Goal: Task Accomplishment & Management: Complete application form

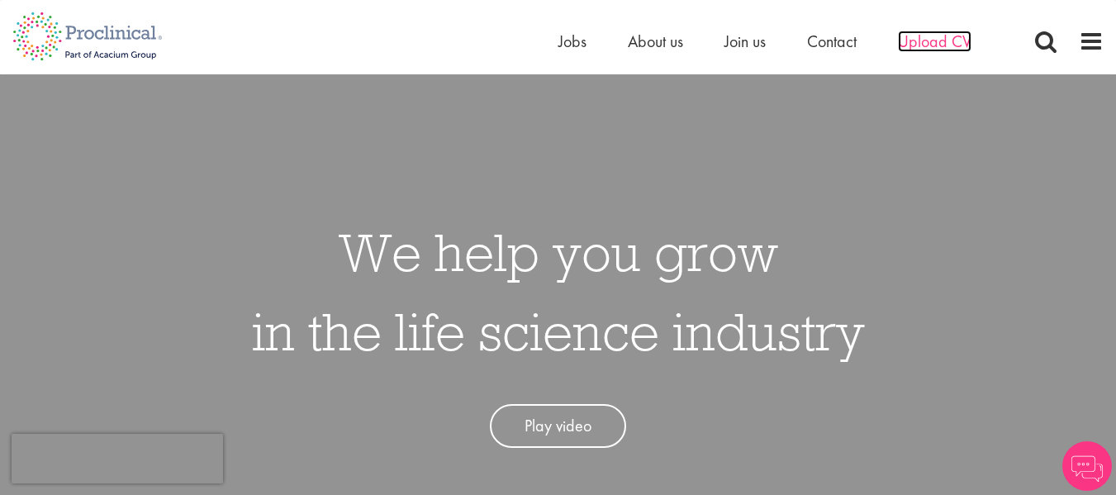
click at [924, 42] on span "Upload CV" at bounding box center [935, 41] width 74 height 21
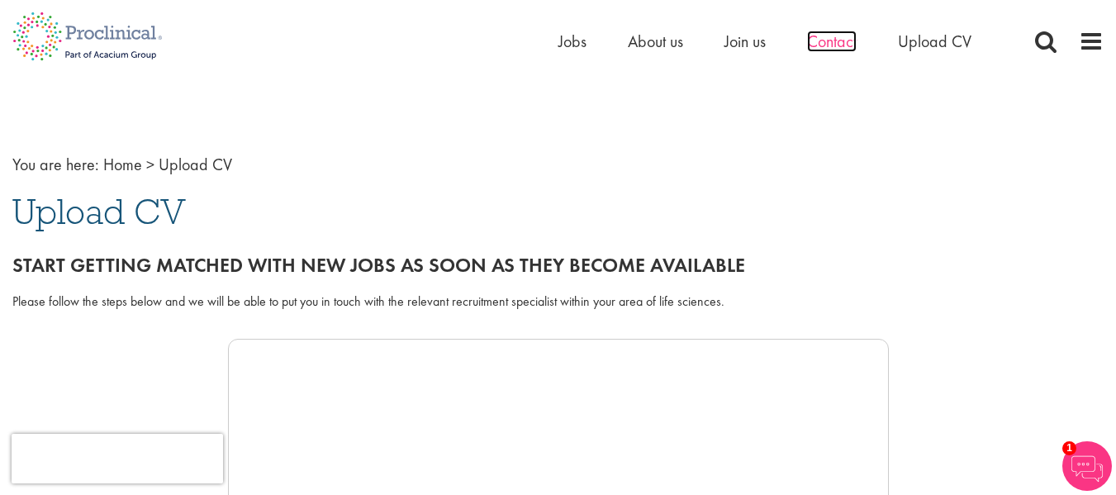
click at [822, 46] on span "Contact" at bounding box center [832, 41] width 50 height 21
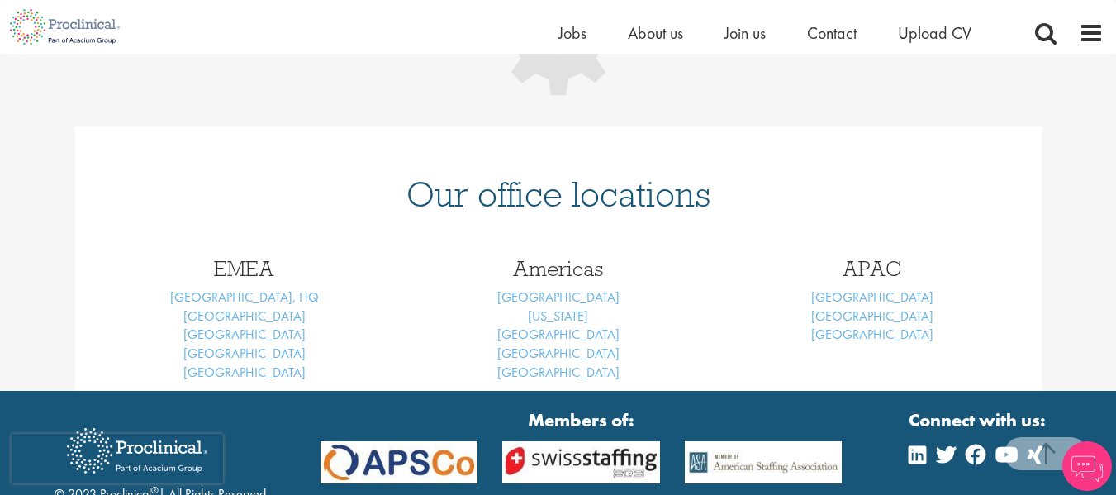
scroll to position [330, 0]
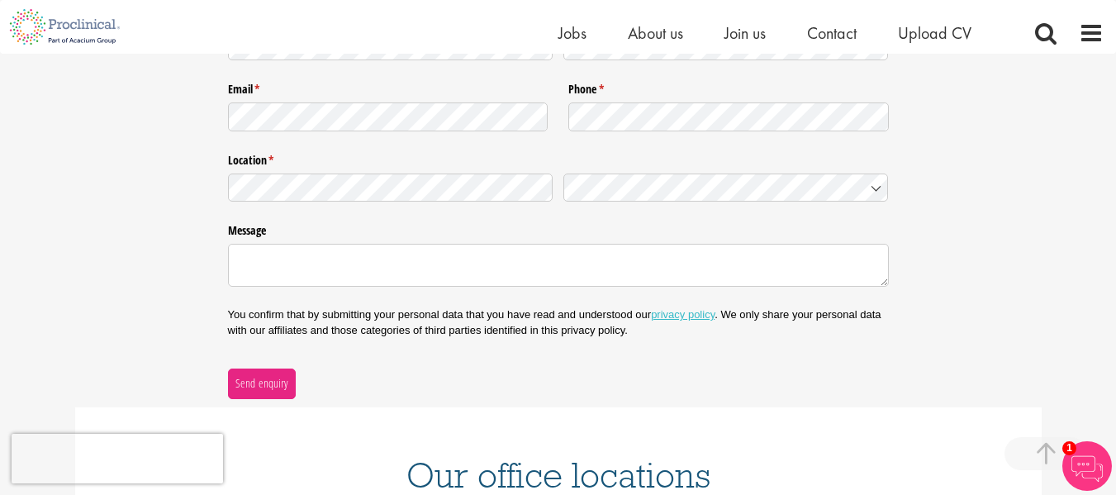
click at [488, 139] on div "Email * (required) Phone * (required)" at bounding box center [558, 106] width 661 height 71
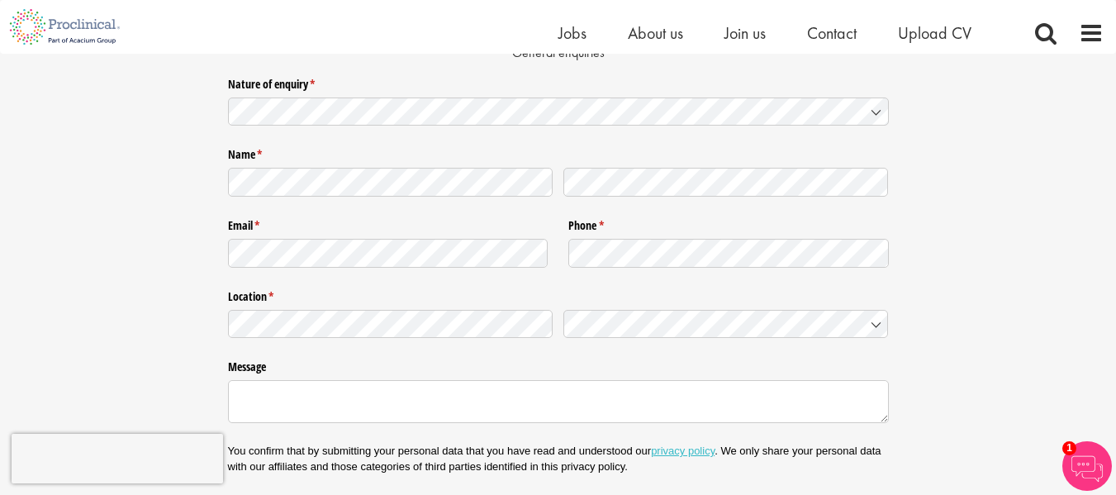
scroll to position [165, 0]
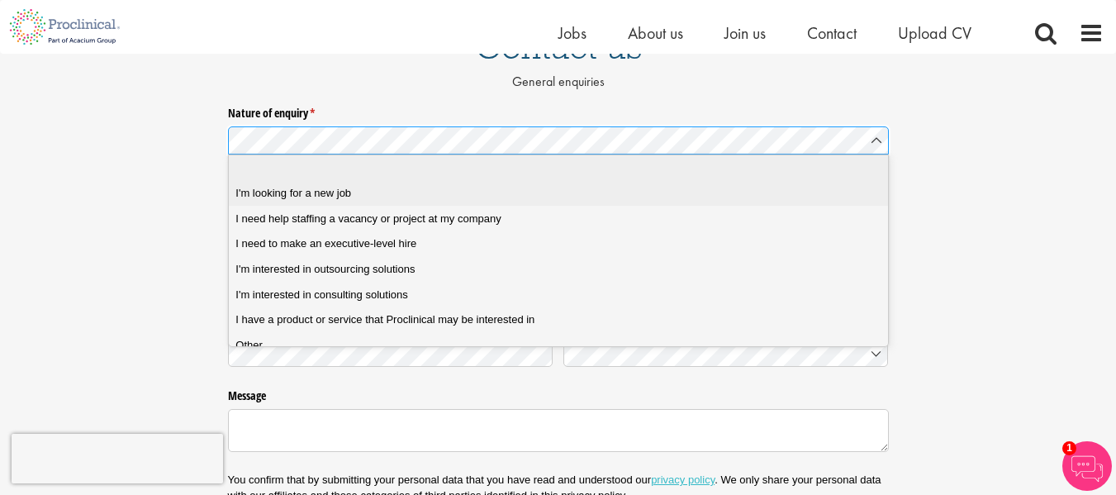
click at [384, 198] on div "I'm looking for a new job" at bounding box center [564, 193] width 658 height 15
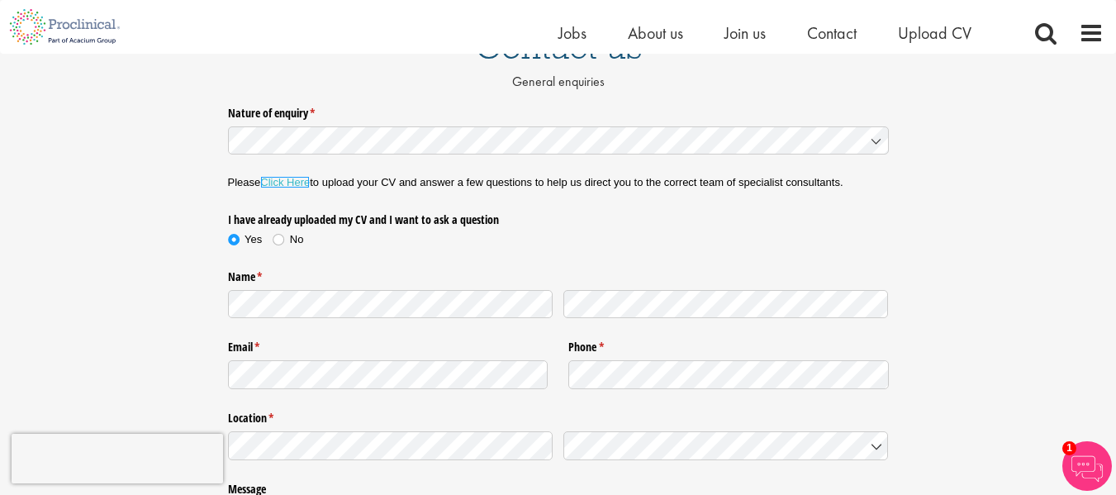
click at [290, 184] on link "Click Here" at bounding box center [285, 182] width 50 height 12
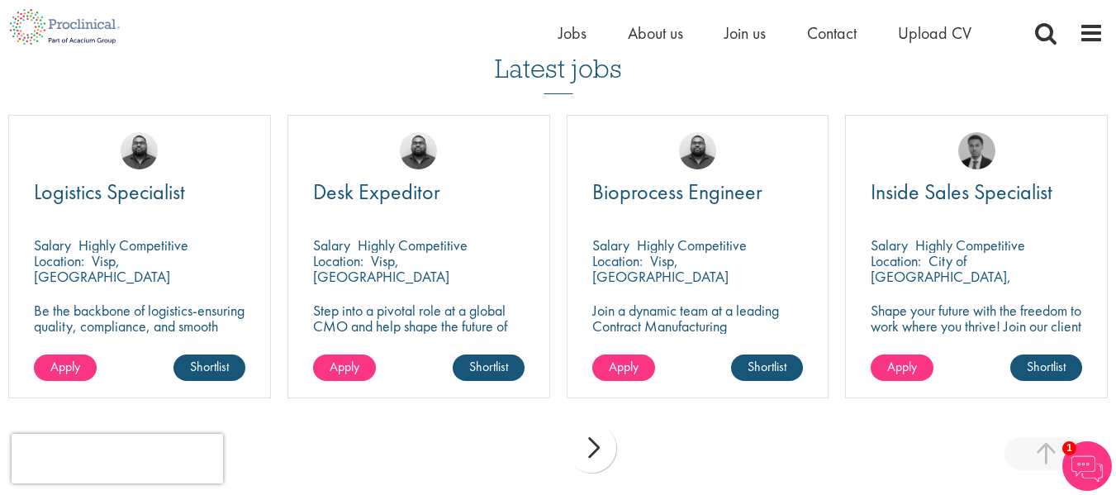
scroll to position [1157, 0]
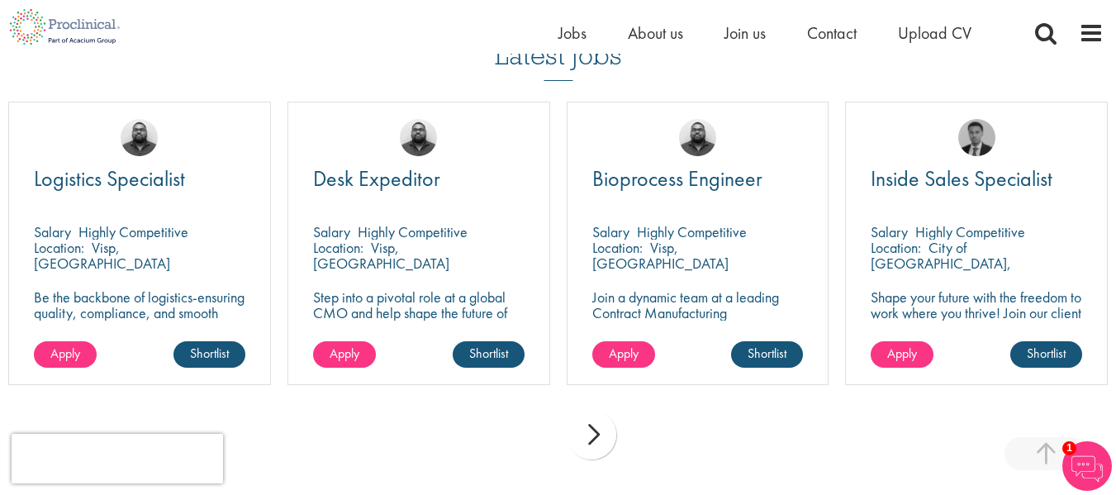
click at [598, 433] on div "next" at bounding box center [592, 435] width 50 height 50
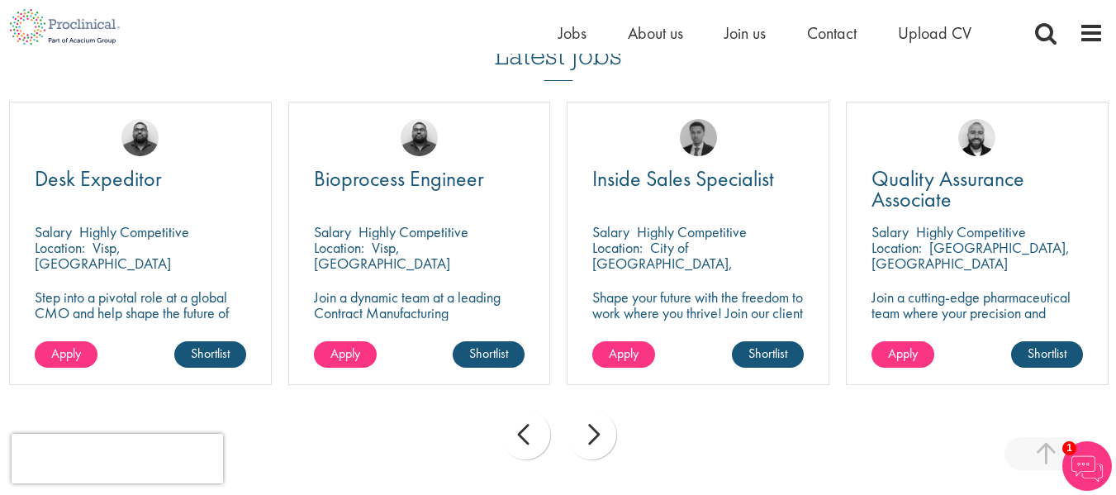
click at [598, 433] on div "next" at bounding box center [592, 435] width 50 height 50
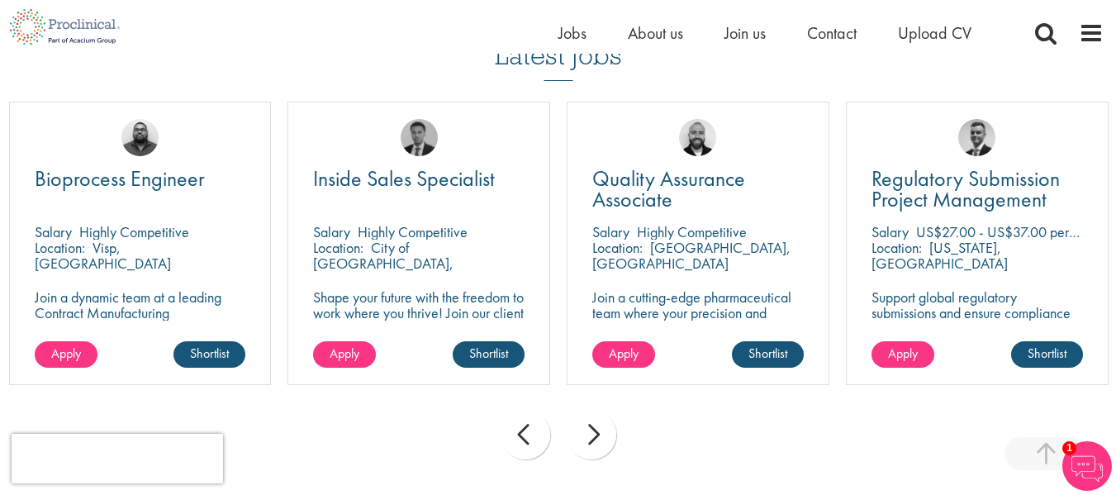
click at [598, 433] on div "next" at bounding box center [592, 435] width 50 height 50
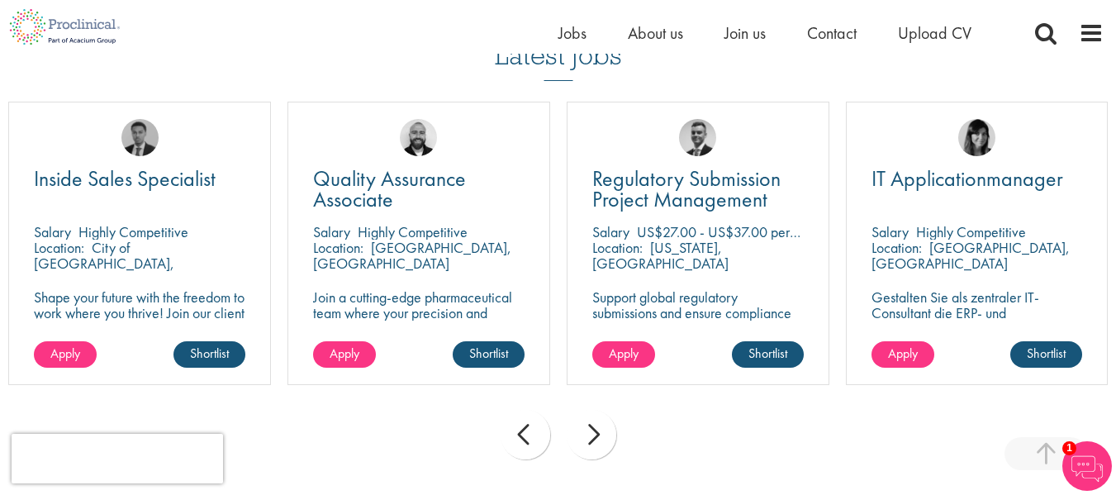
click at [598, 433] on div "next" at bounding box center [592, 435] width 50 height 50
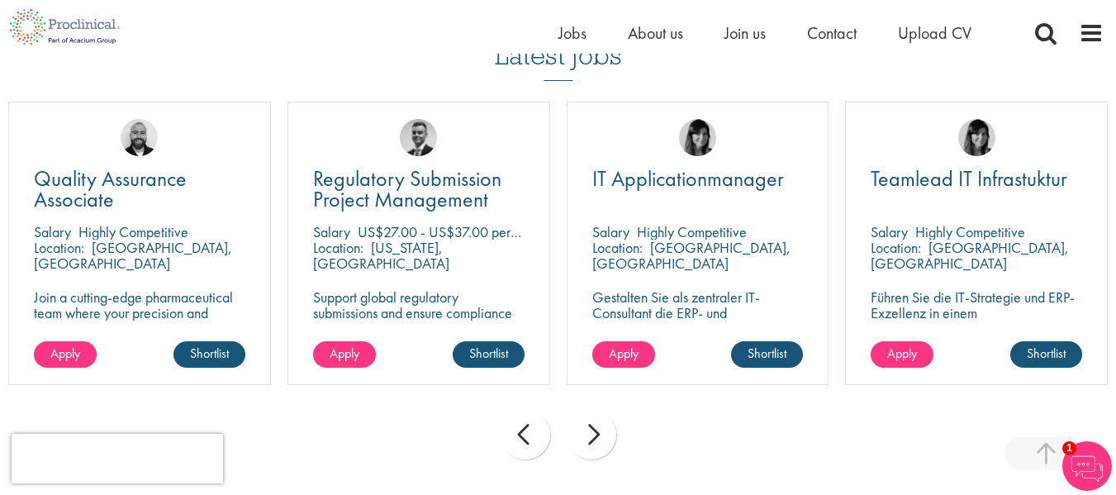
click at [598, 433] on div "next" at bounding box center [592, 435] width 50 height 50
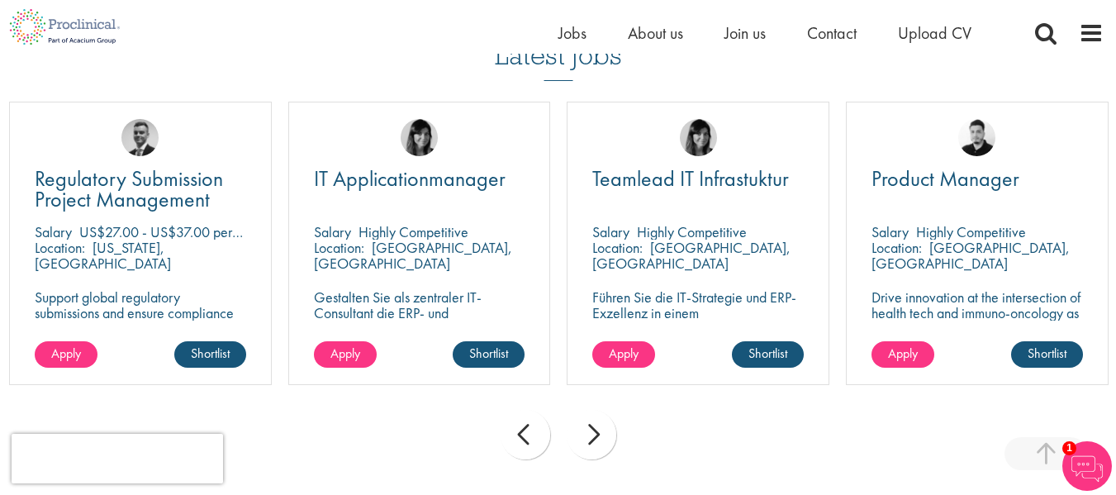
click at [598, 433] on div "next" at bounding box center [592, 435] width 50 height 50
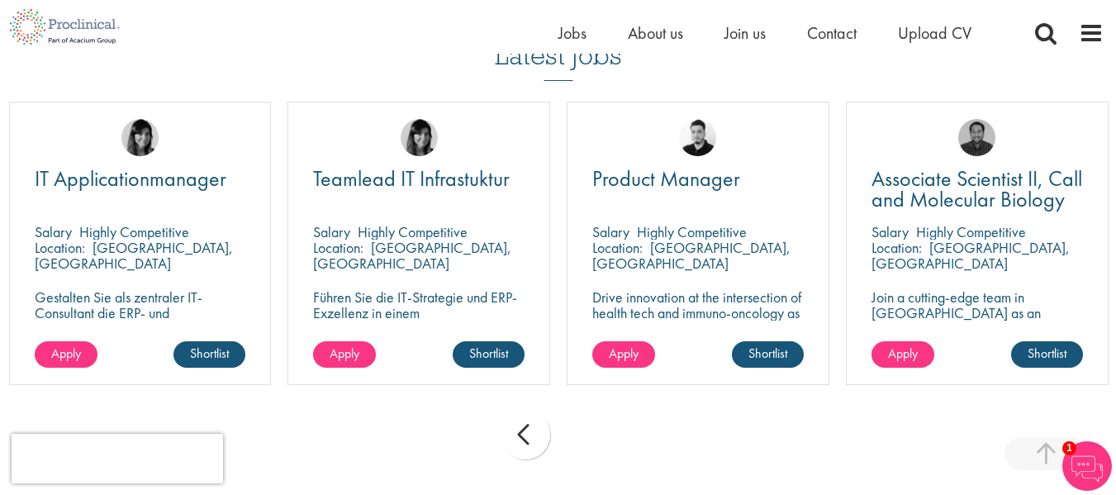
click at [598, 433] on div "prev next" at bounding box center [558, 437] width 1116 height 72
click at [515, 431] on div "prev" at bounding box center [526, 435] width 50 height 50
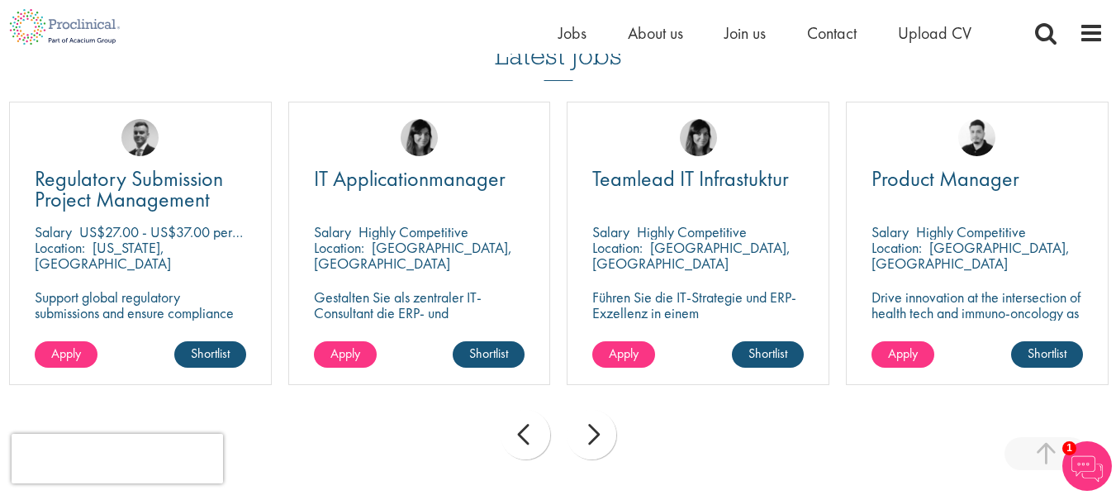
click at [592, 434] on div "next" at bounding box center [592, 435] width 50 height 50
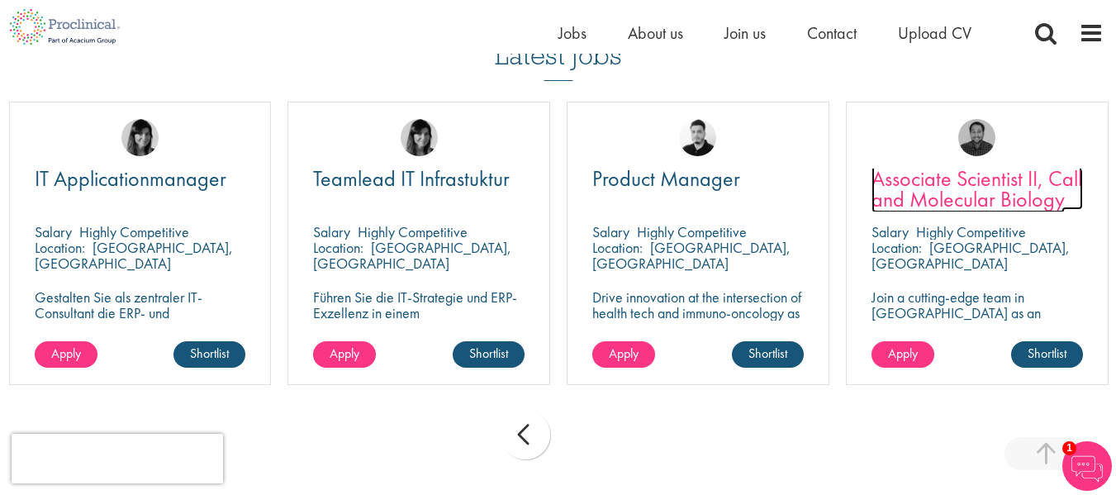
click at [922, 190] on span "Associate Scientist II, Call and Molecular Biology" at bounding box center [977, 188] width 211 height 49
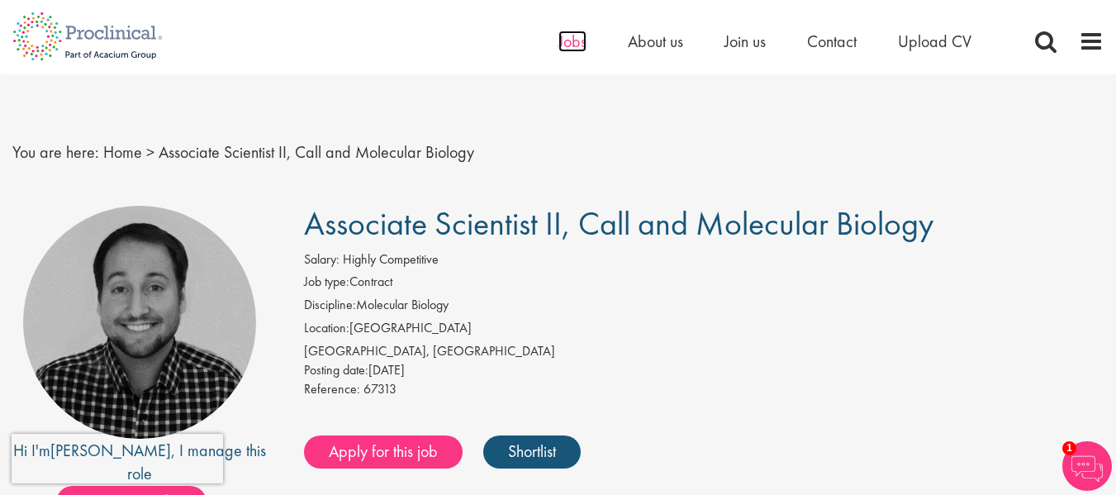
click at [574, 51] on span "Jobs" at bounding box center [572, 41] width 28 height 21
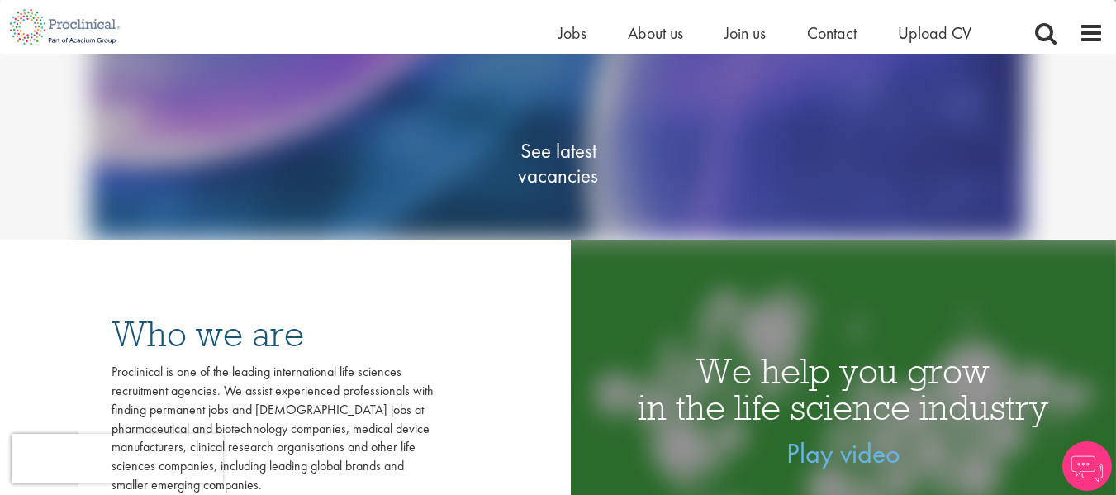
scroll to position [330, 0]
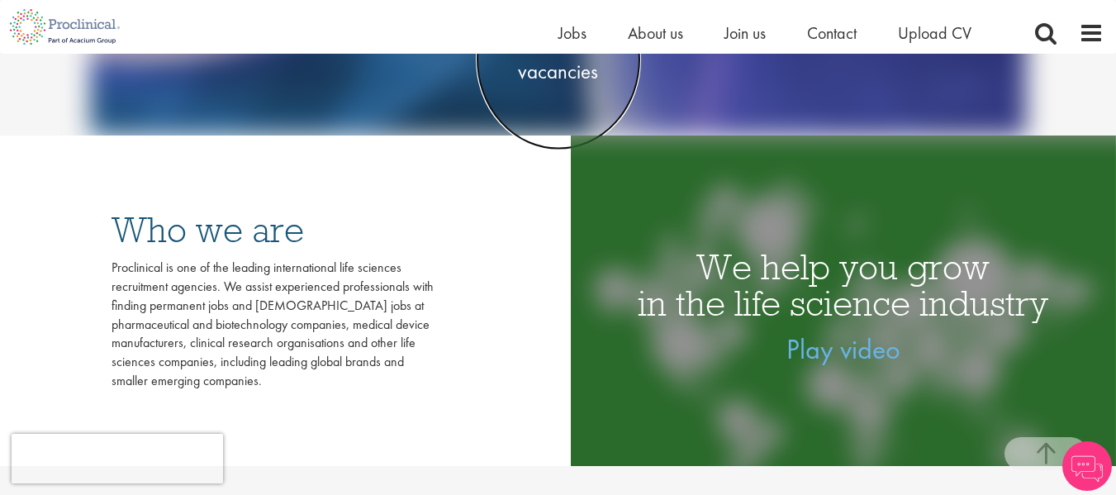
click at [570, 73] on span "See latest vacancies" at bounding box center [558, 60] width 165 height 50
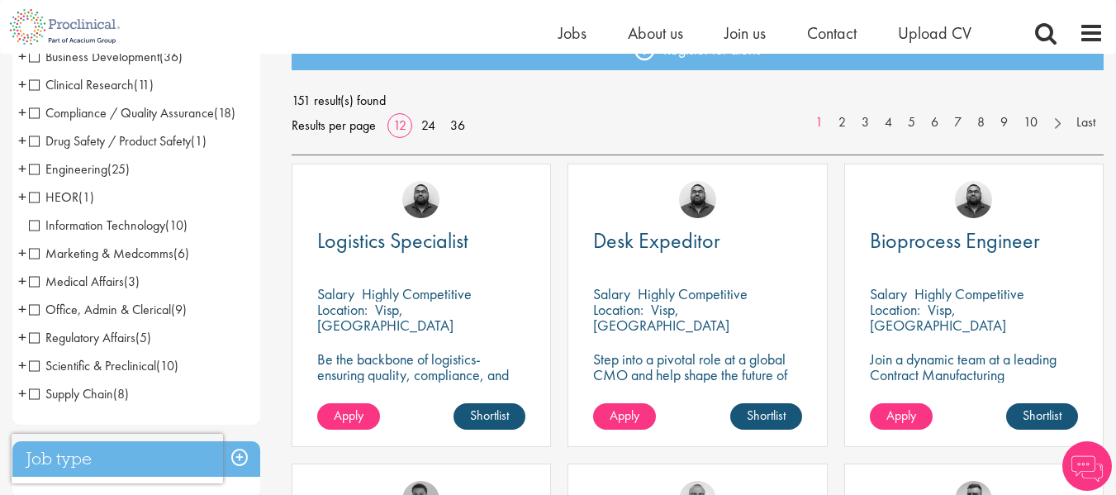
scroll to position [248, 0]
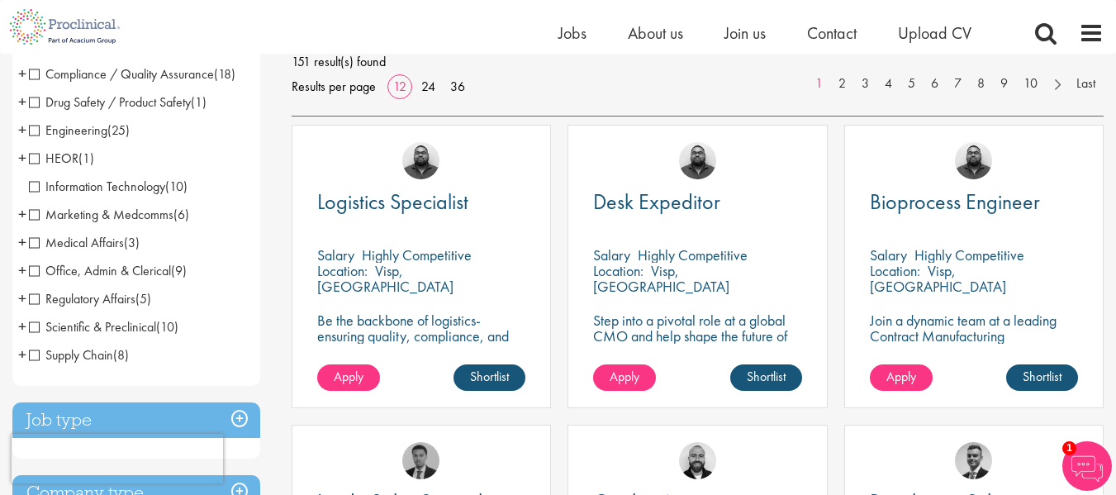
click at [35, 244] on span "Medical Affairs" at bounding box center [76, 242] width 95 height 17
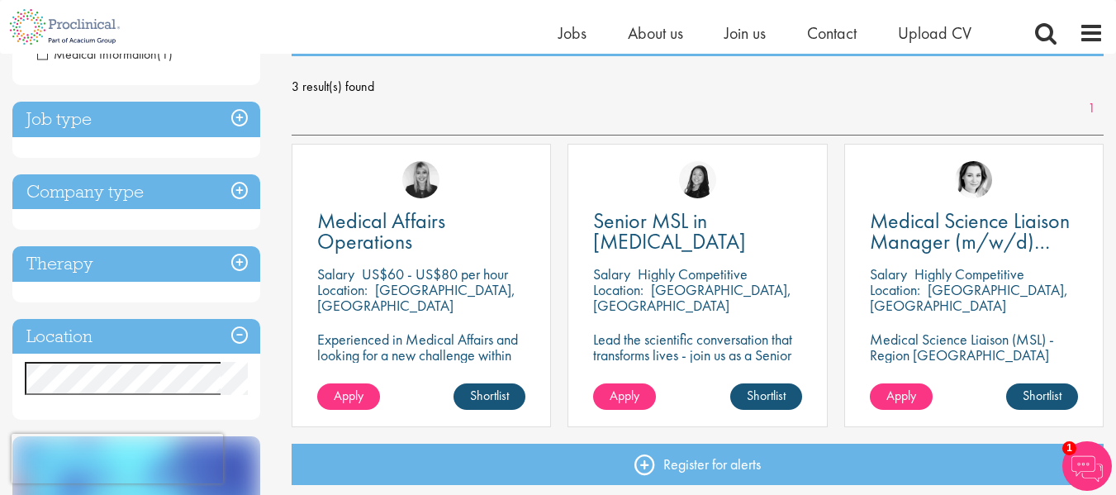
scroll to position [248, 0]
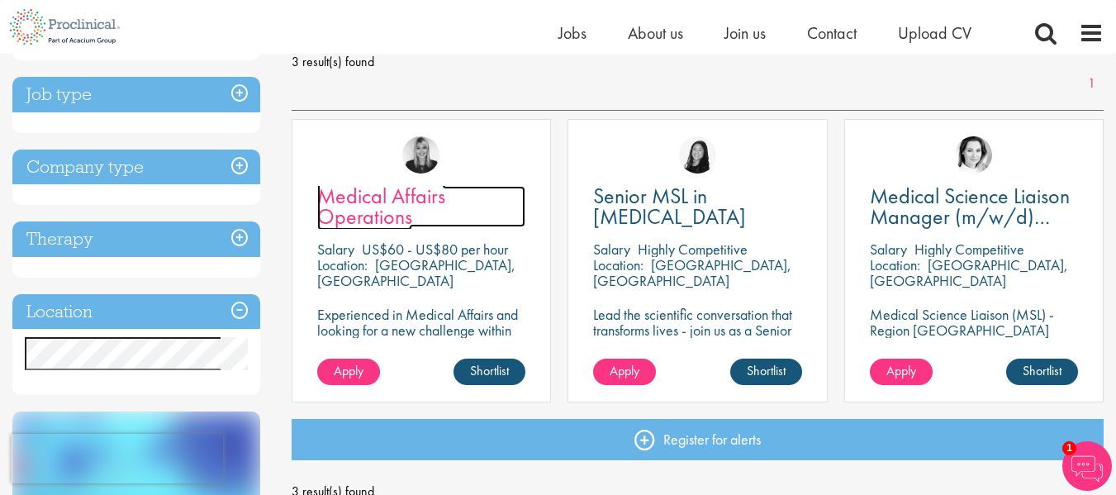
click at [369, 216] on span "Medical Affairs Operations" at bounding box center [381, 206] width 128 height 49
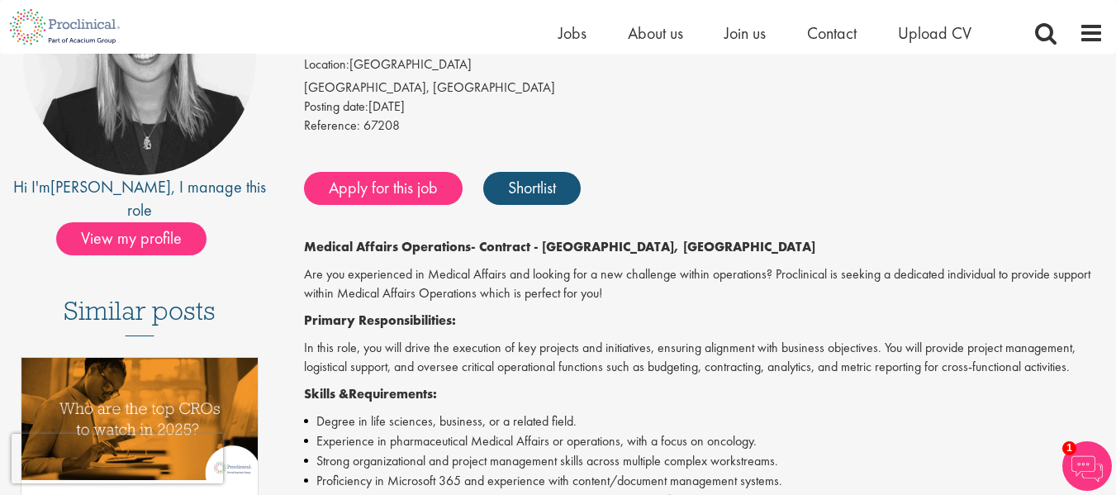
scroll to position [165, 0]
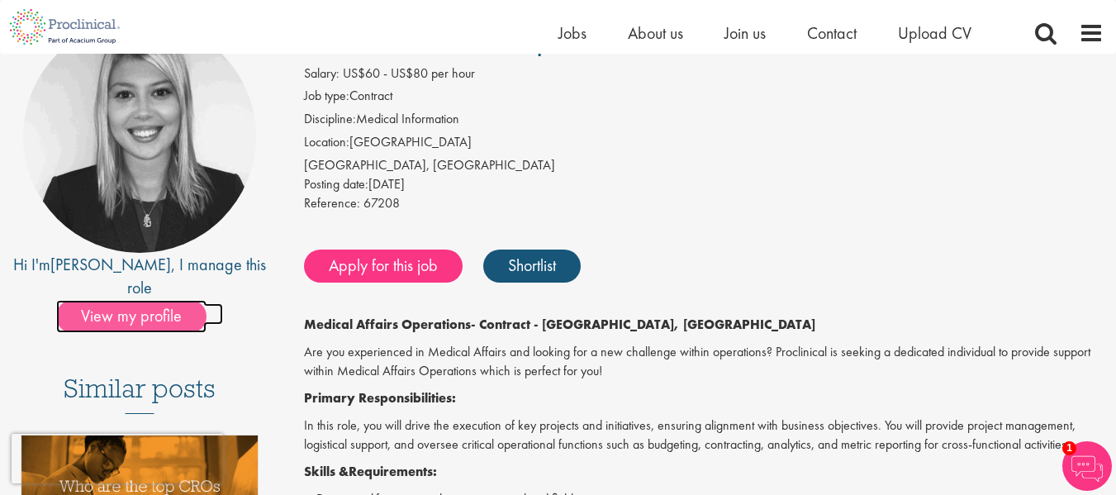
click at [125, 300] on span "View my profile" at bounding box center [131, 316] width 150 height 33
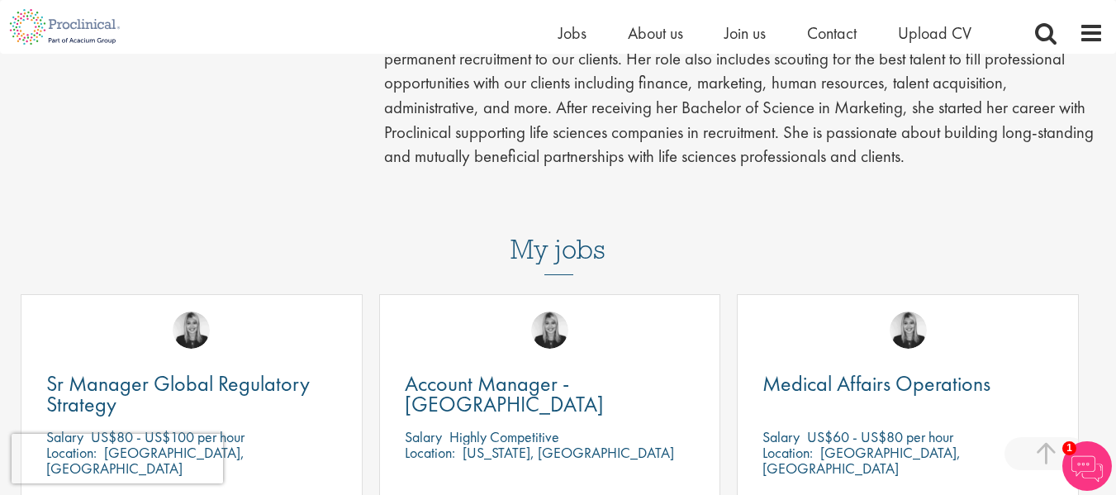
scroll to position [578, 0]
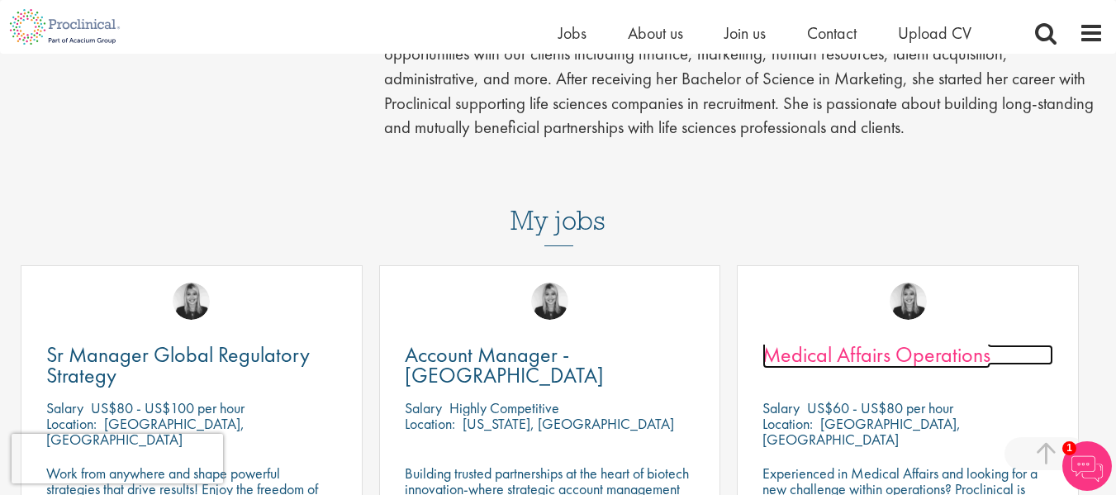
click at [813, 340] on span "Medical Affairs Operations" at bounding box center [876, 354] width 228 height 28
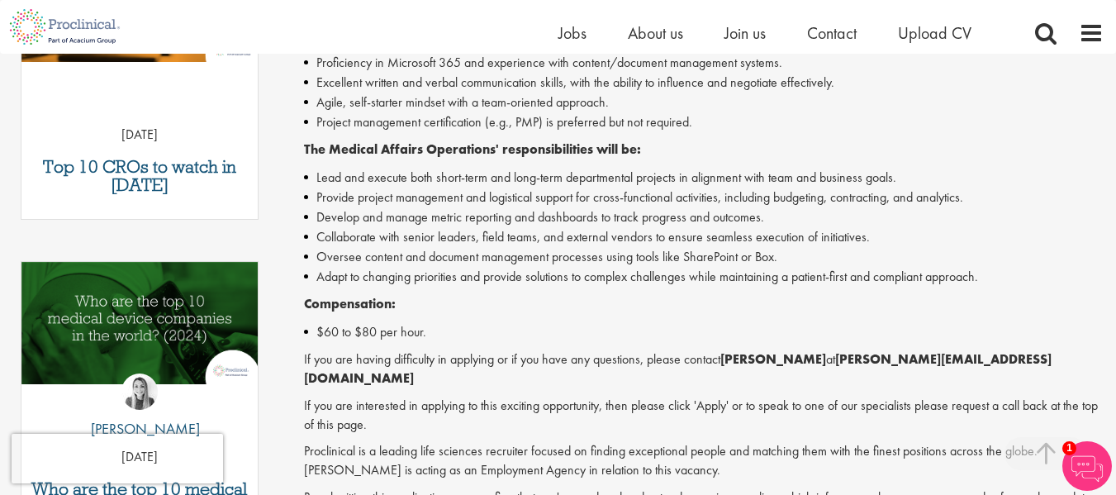
scroll to position [991, 0]
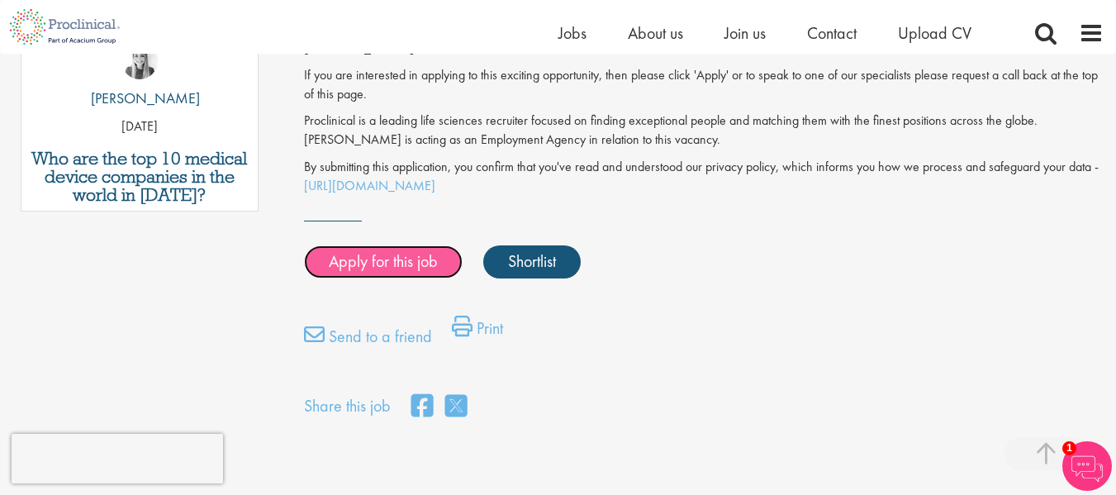
click at [395, 252] on link "Apply for this job" at bounding box center [383, 261] width 159 height 33
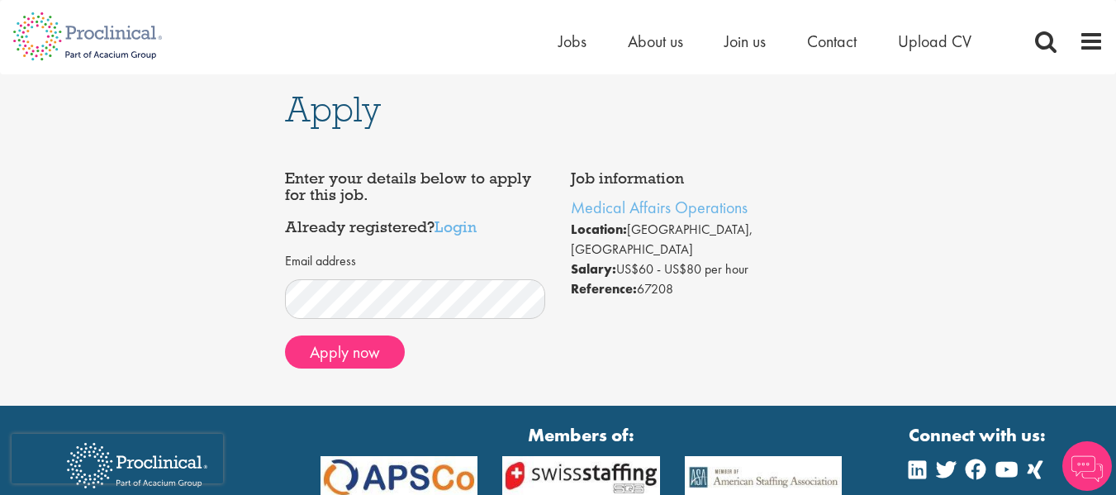
click at [469, 258] on div "Email address" at bounding box center [415, 285] width 260 height 67
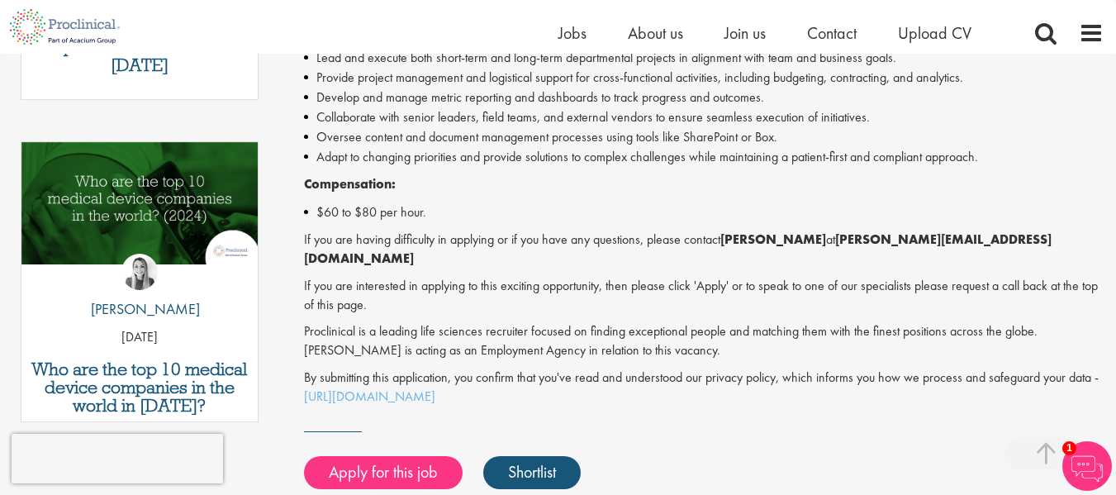
scroll to position [921, 0]
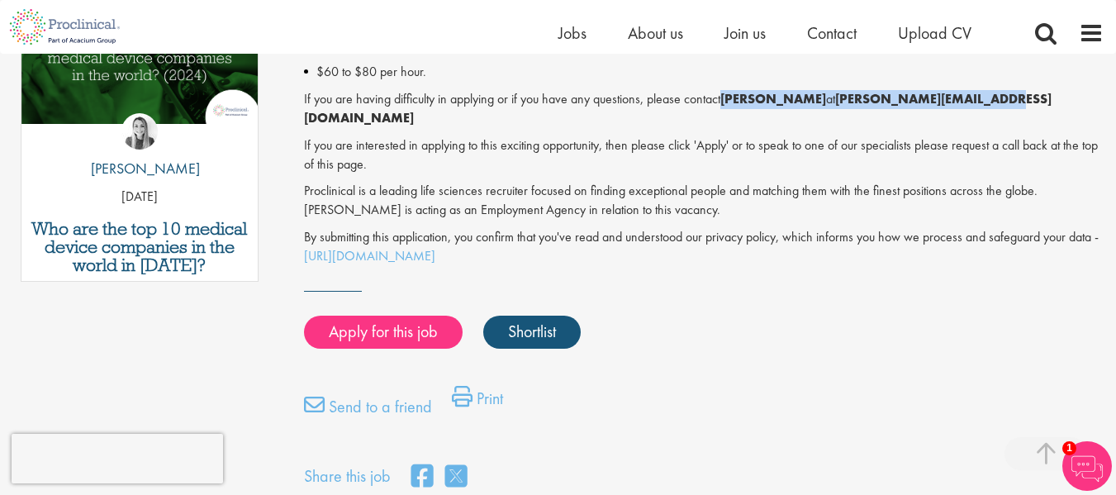
drag, startPoint x: 727, startPoint y: 101, endPoint x: 974, endPoint y: 93, distance: 247.1
click at [974, 93] on p "If you are having difficulty in applying or if you have any questions, please c…" at bounding box center [704, 109] width 800 height 38
copy p "[PERSON_NAME] at [PERSON_NAME][EMAIL_ADDRESS][DOMAIN_NAME]"
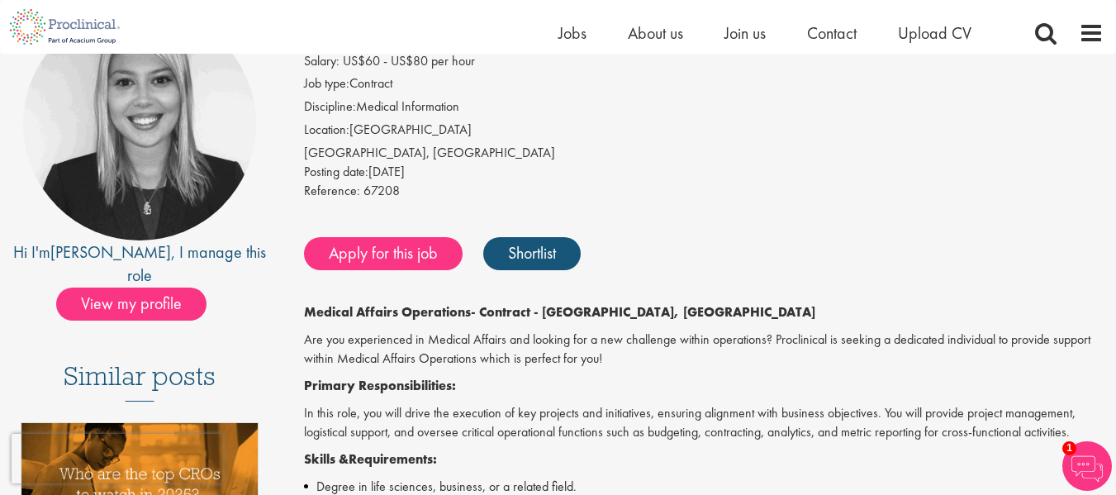
scroll to position [260, 0]
